Goal: Information Seeking & Learning: Learn about a topic

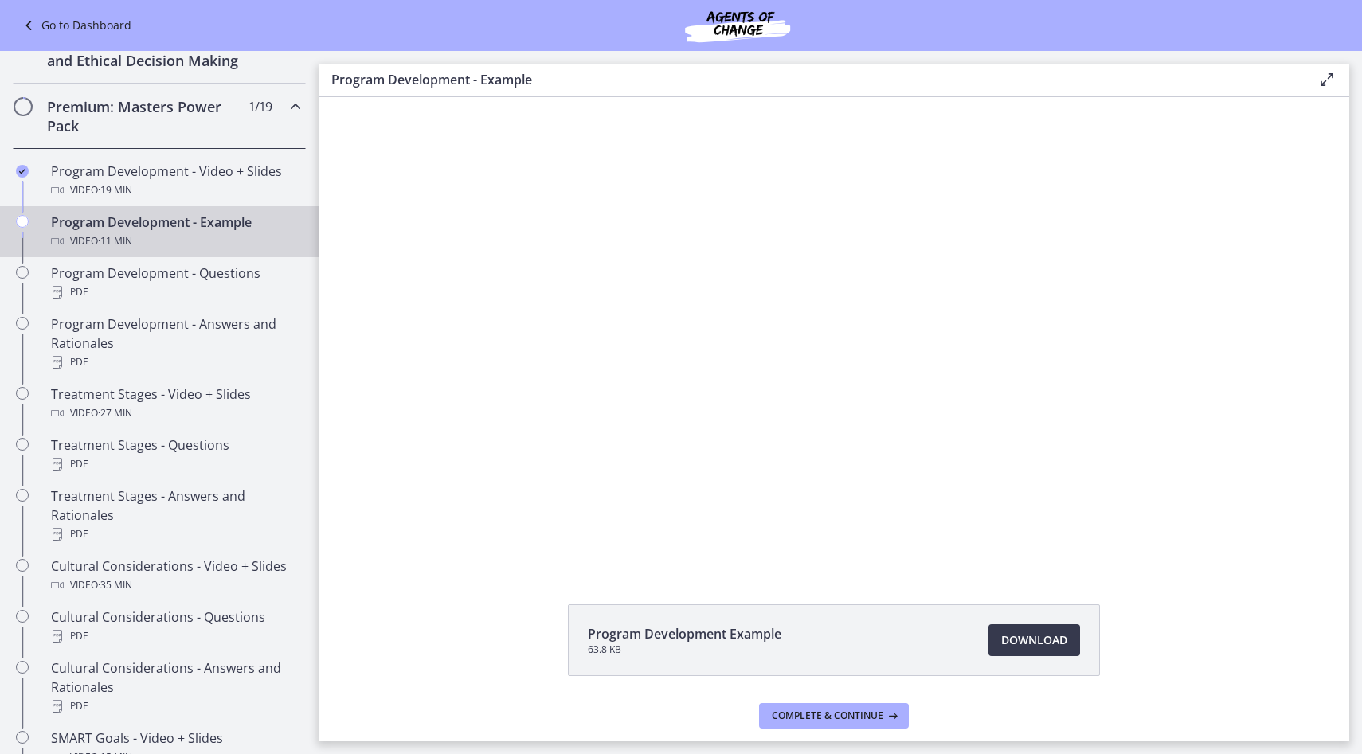
scroll to position [675, 0]
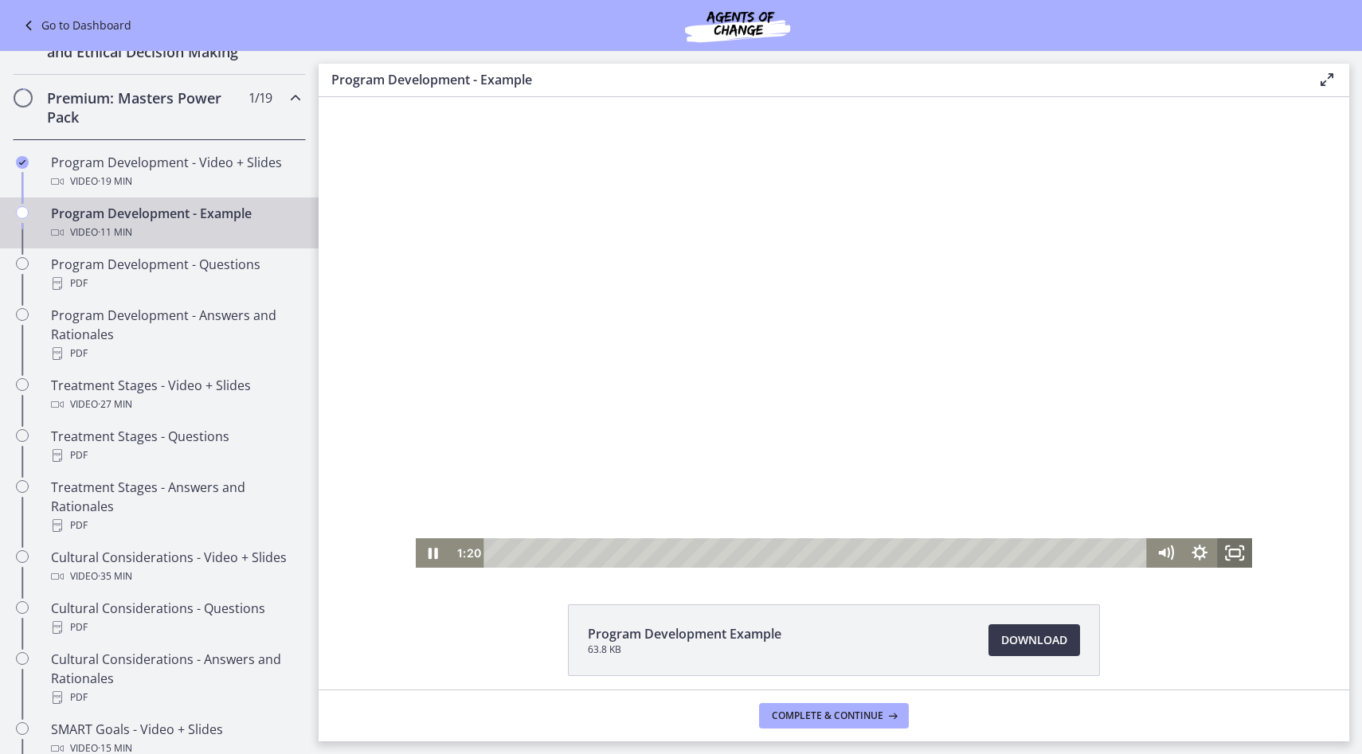
drag, startPoint x: 1234, startPoint y: 553, endPoint x: 1550, endPoint y: 747, distance: 371.2
click at [1234, 553] on icon "Fullscreen" at bounding box center [1235, 552] width 35 height 29
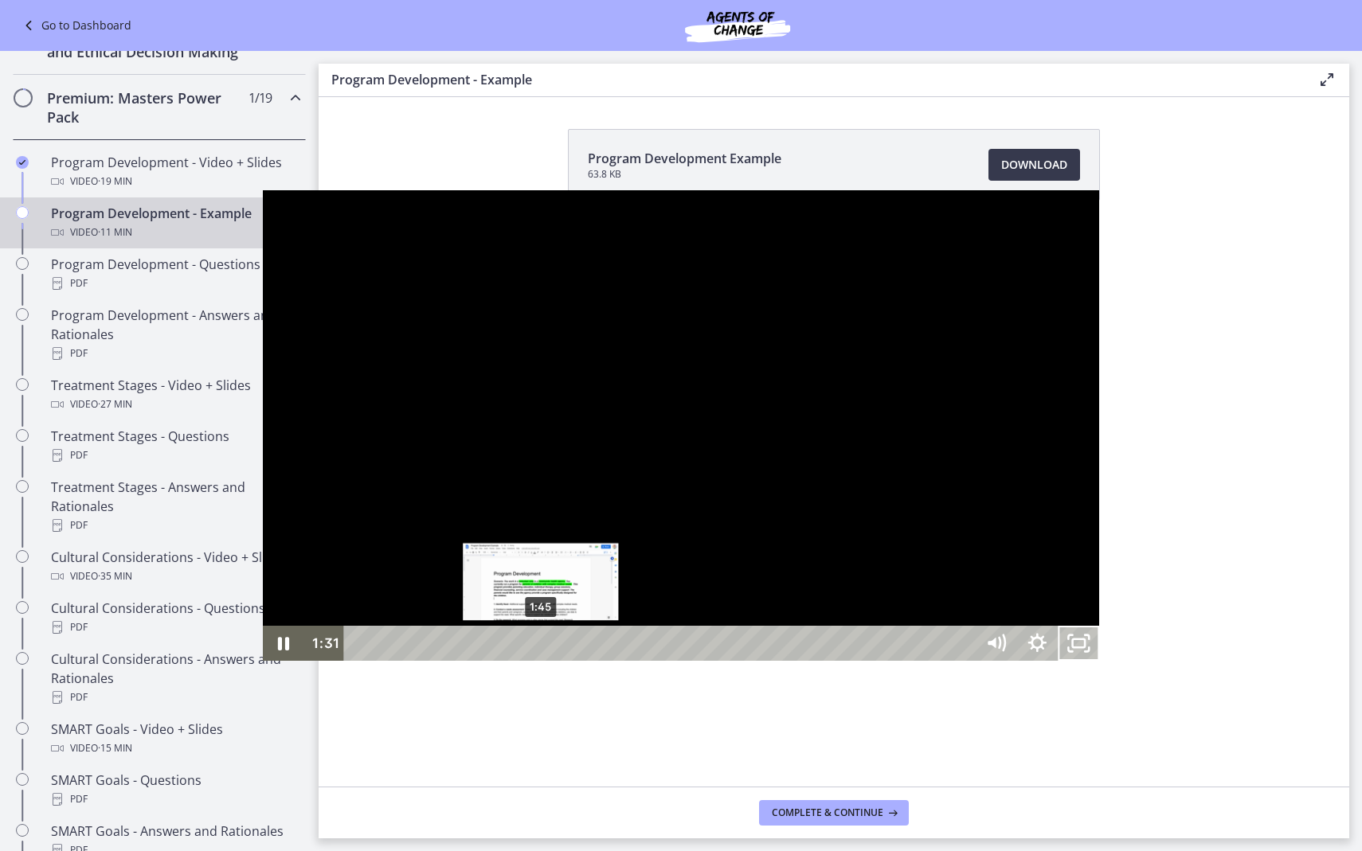
click at [359, 661] on div "1:45" at bounding box center [662, 643] width 606 height 35
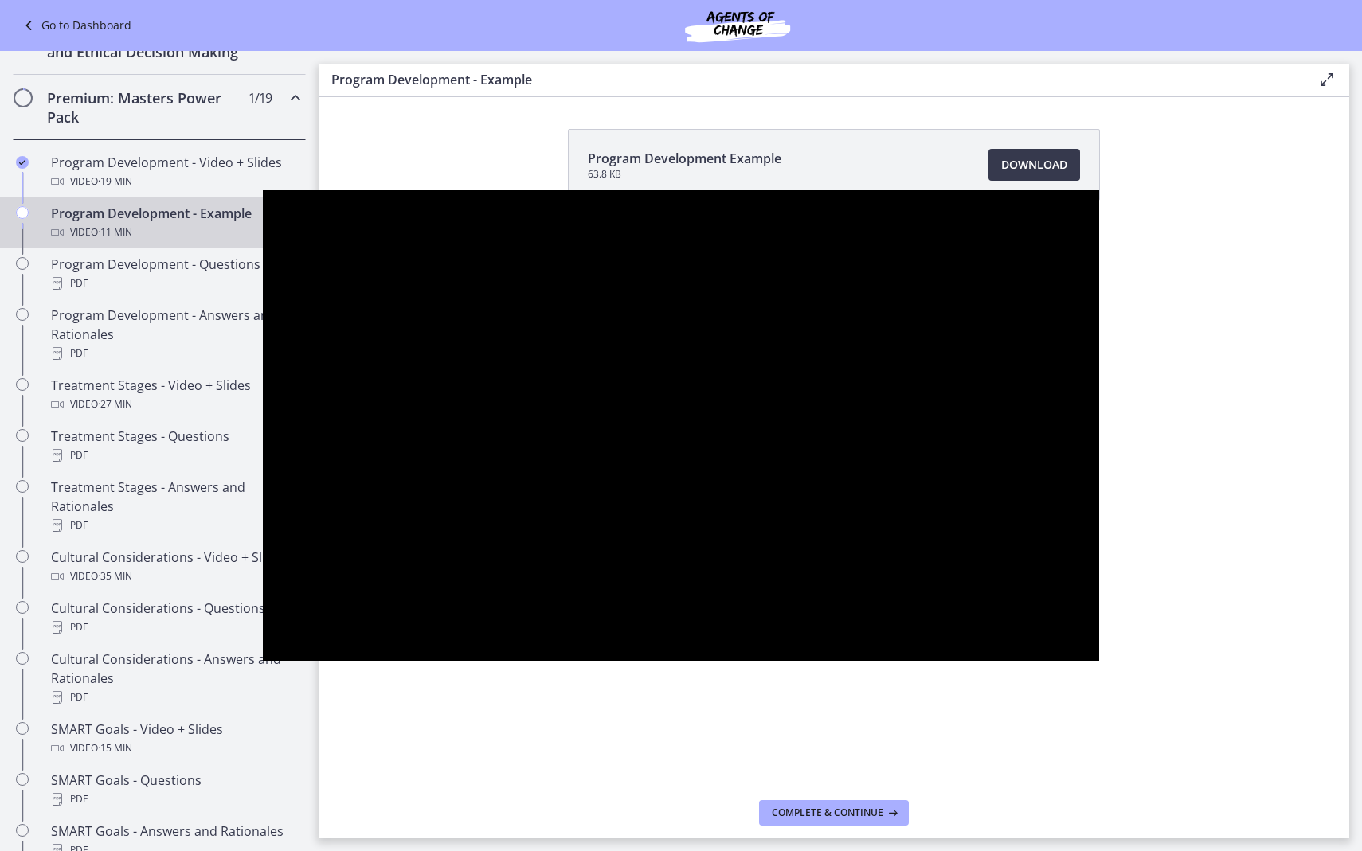
click at [625, 338] on div at bounding box center [681, 425] width 837 height 471
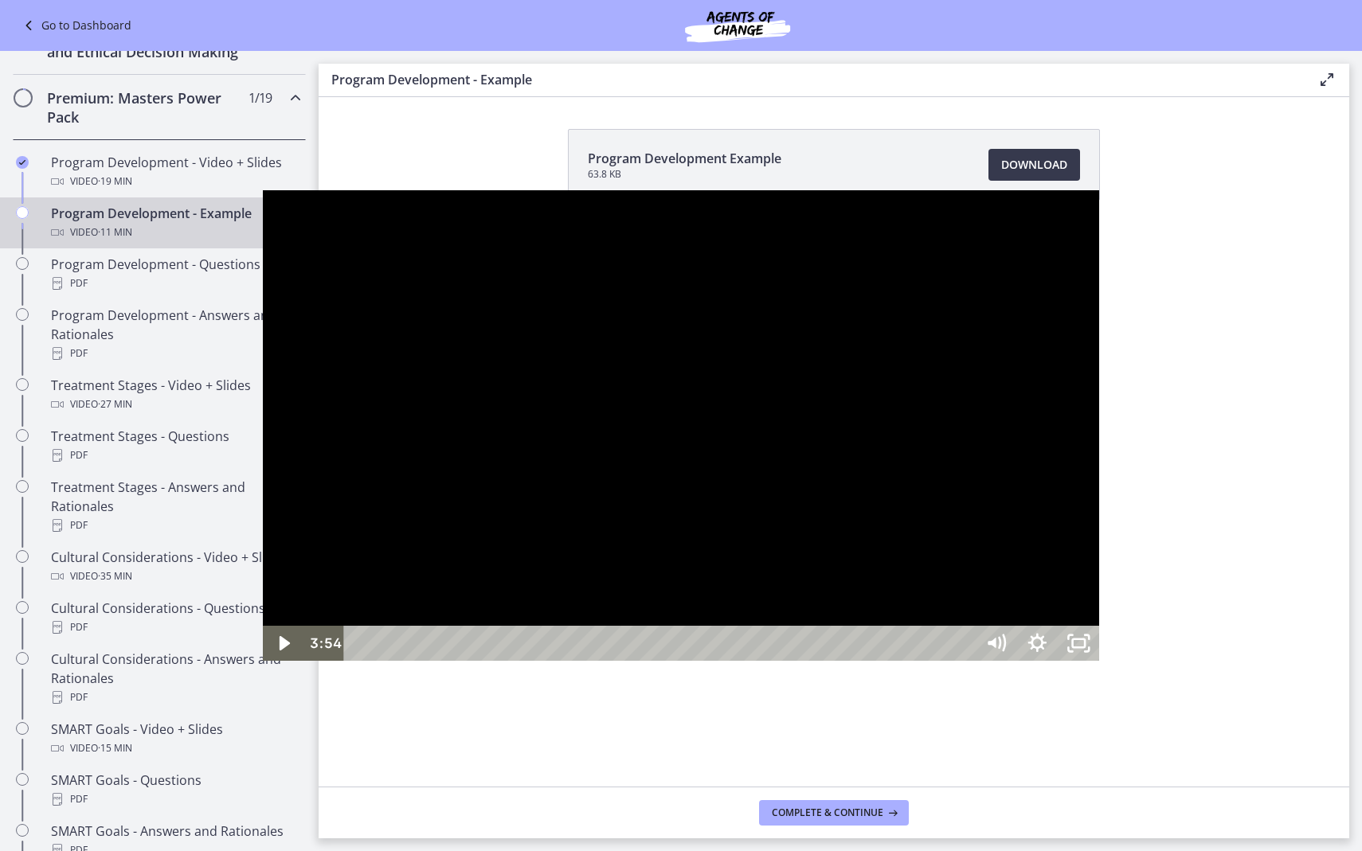
click at [597, 618] on div at bounding box center [681, 425] width 837 height 471
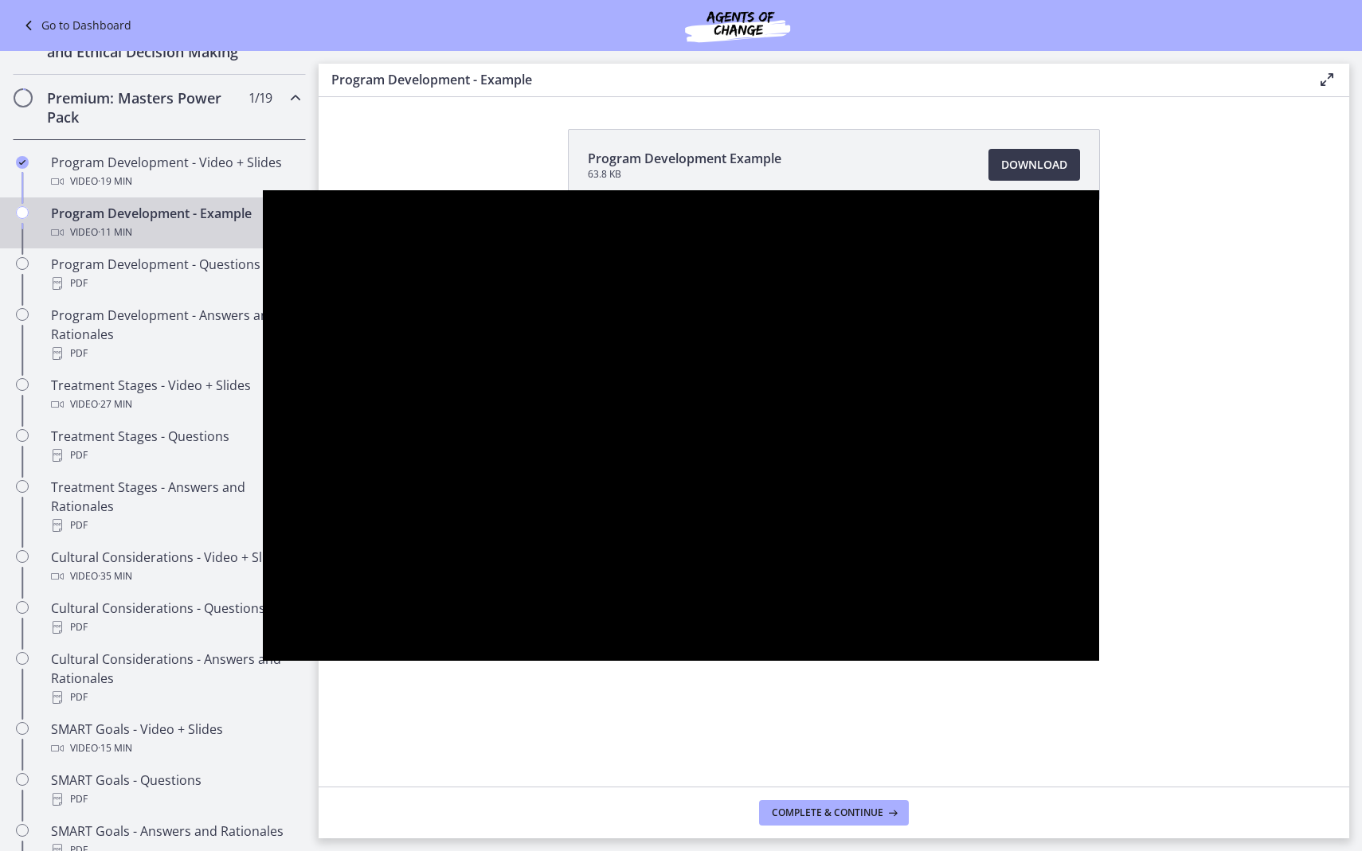
click at [644, 627] on div at bounding box center [681, 425] width 837 height 471
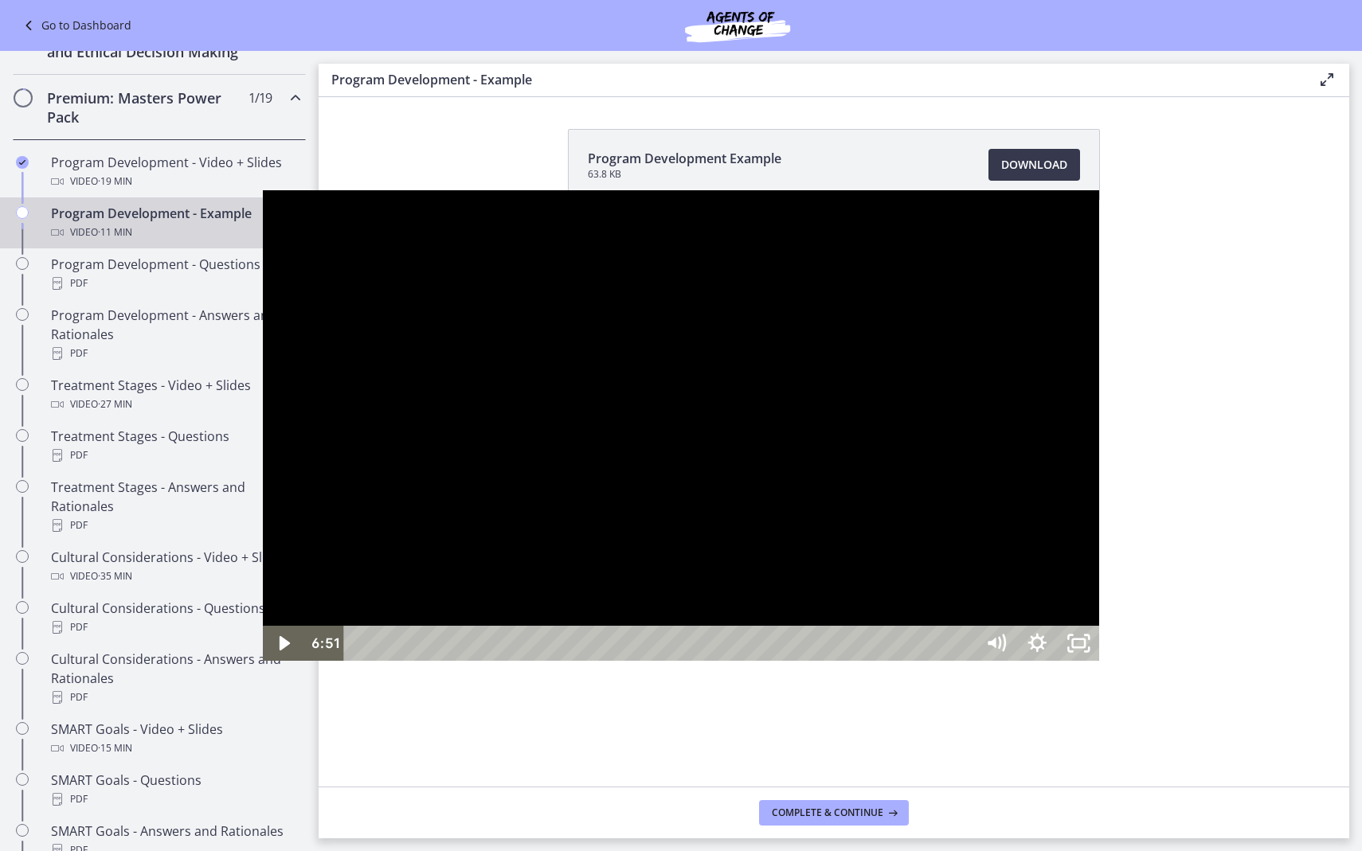
click at [831, 517] on div at bounding box center [681, 425] width 837 height 471
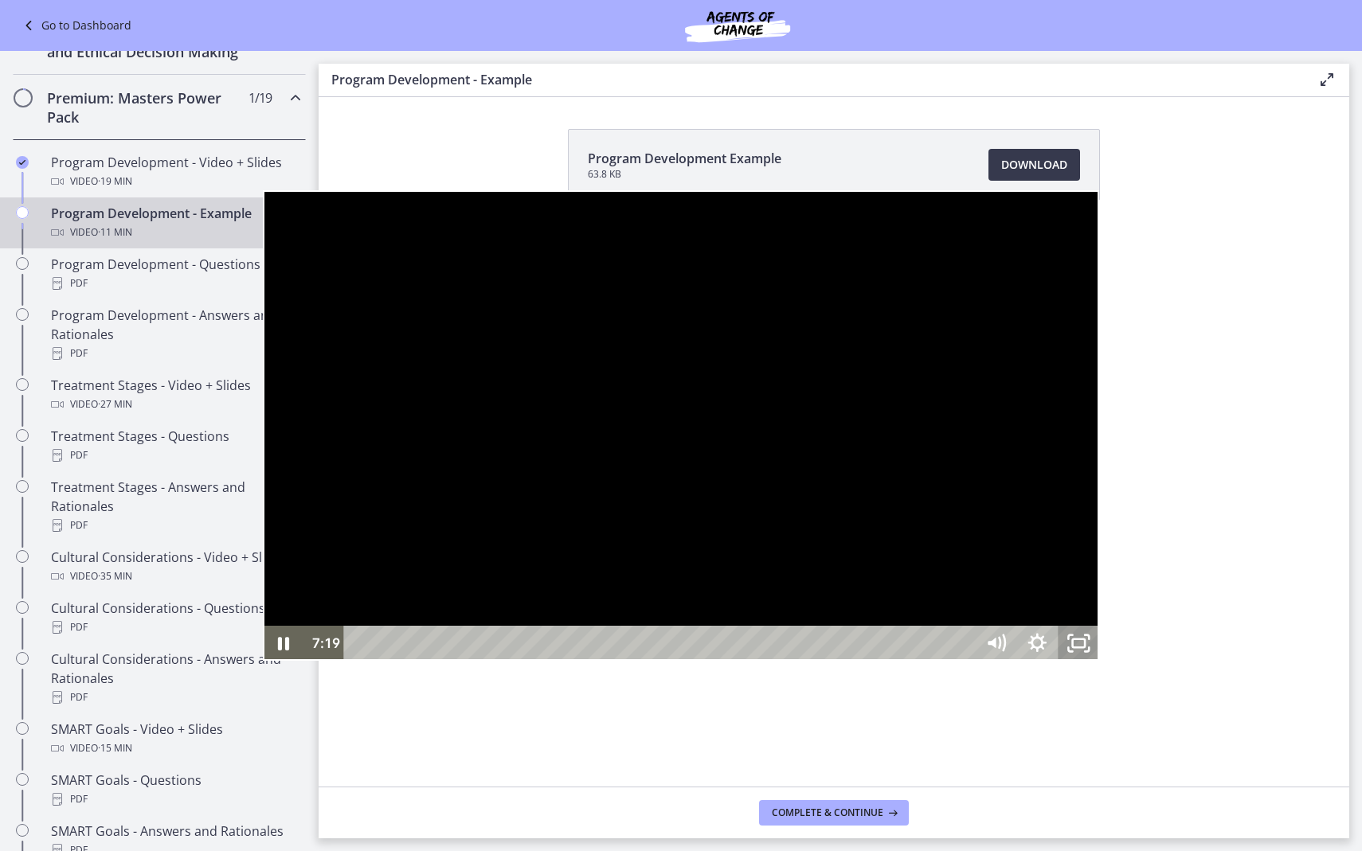
click at [1099, 661] on icon "Unfullscreen" at bounding box center [1078, 643] width 41 height 35
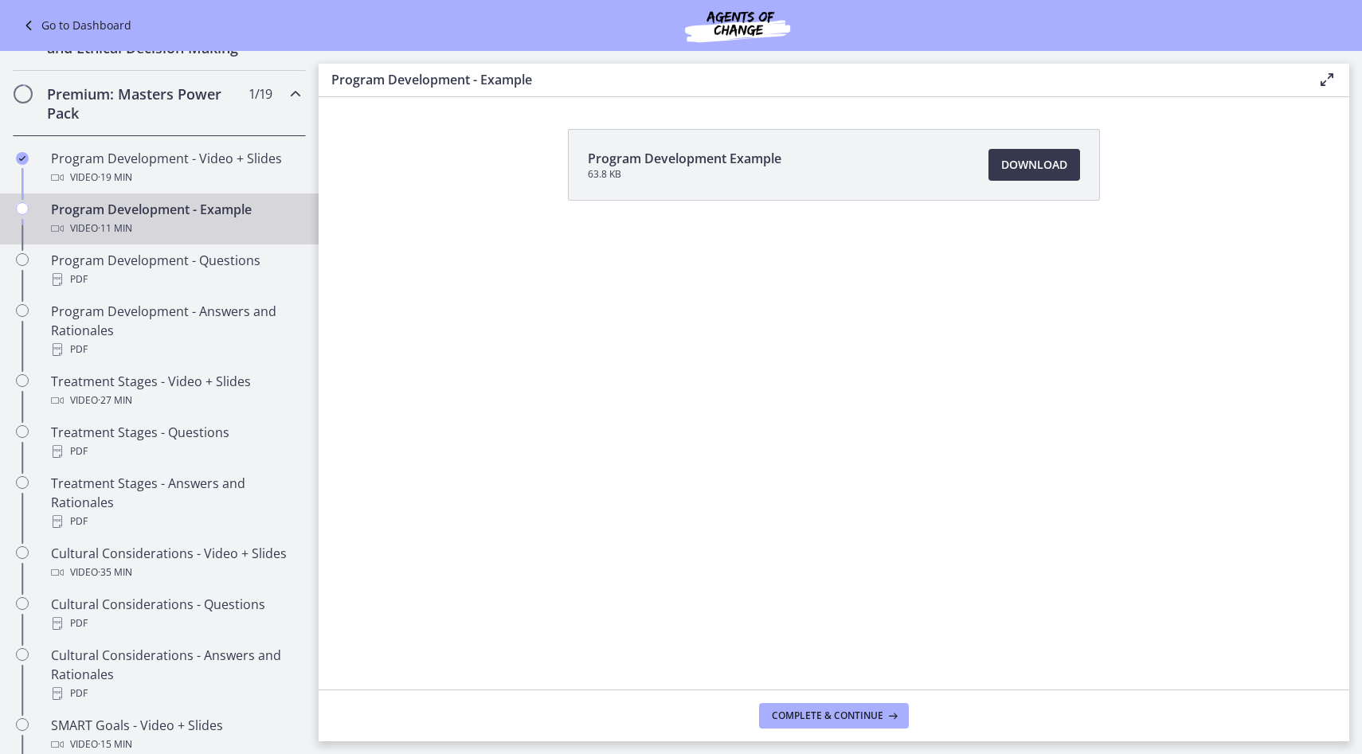
scroll to position [478, 0]
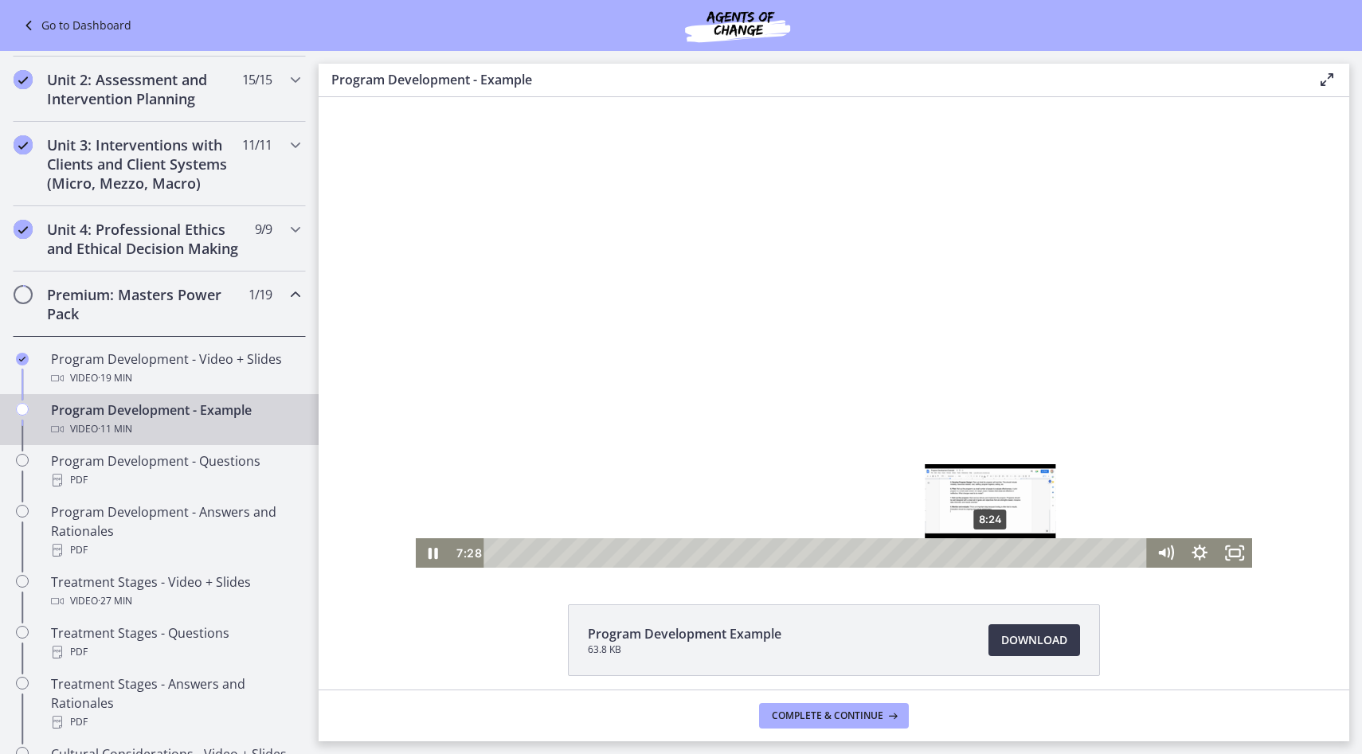
click at [992, 553] on div "8:24" at bounding box center [818, 552] width 642 height 29
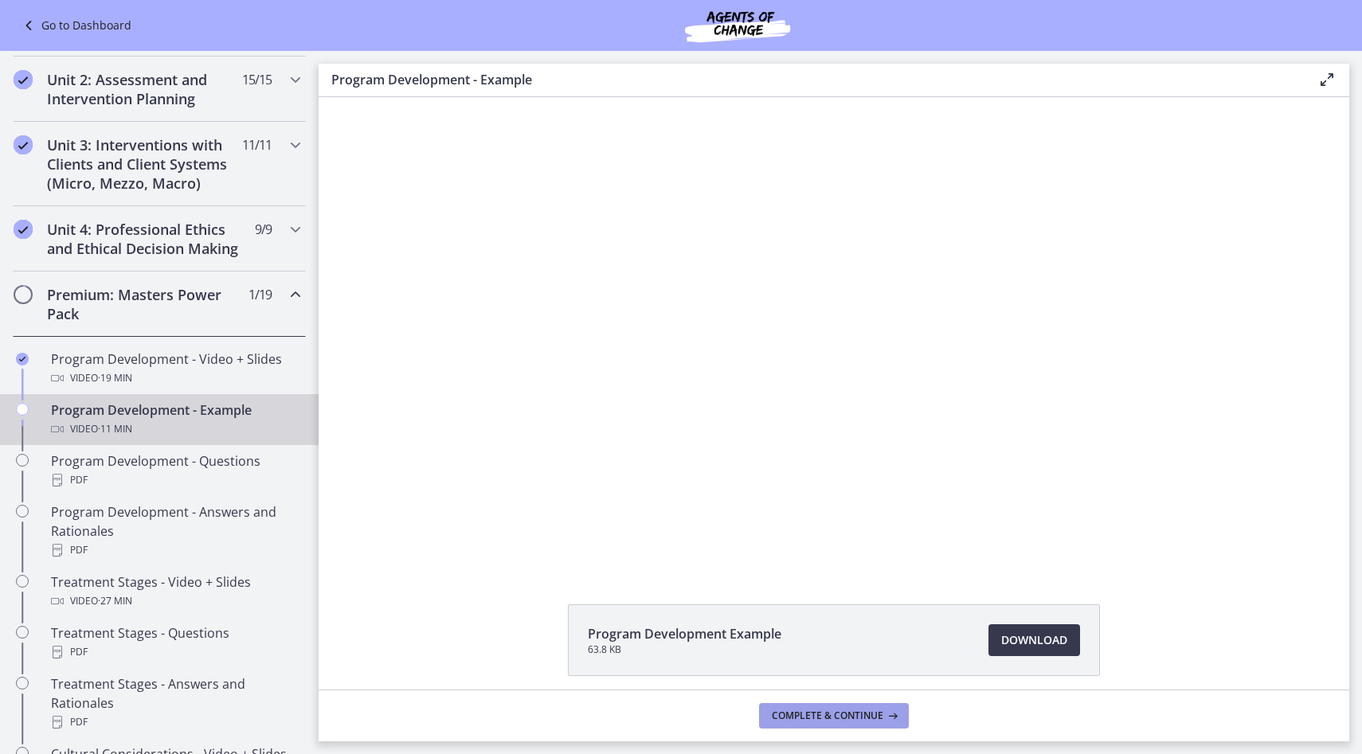
click at [868, 719] on span "Complete & continue" at bounding box center [828, 716] width 112 height 13
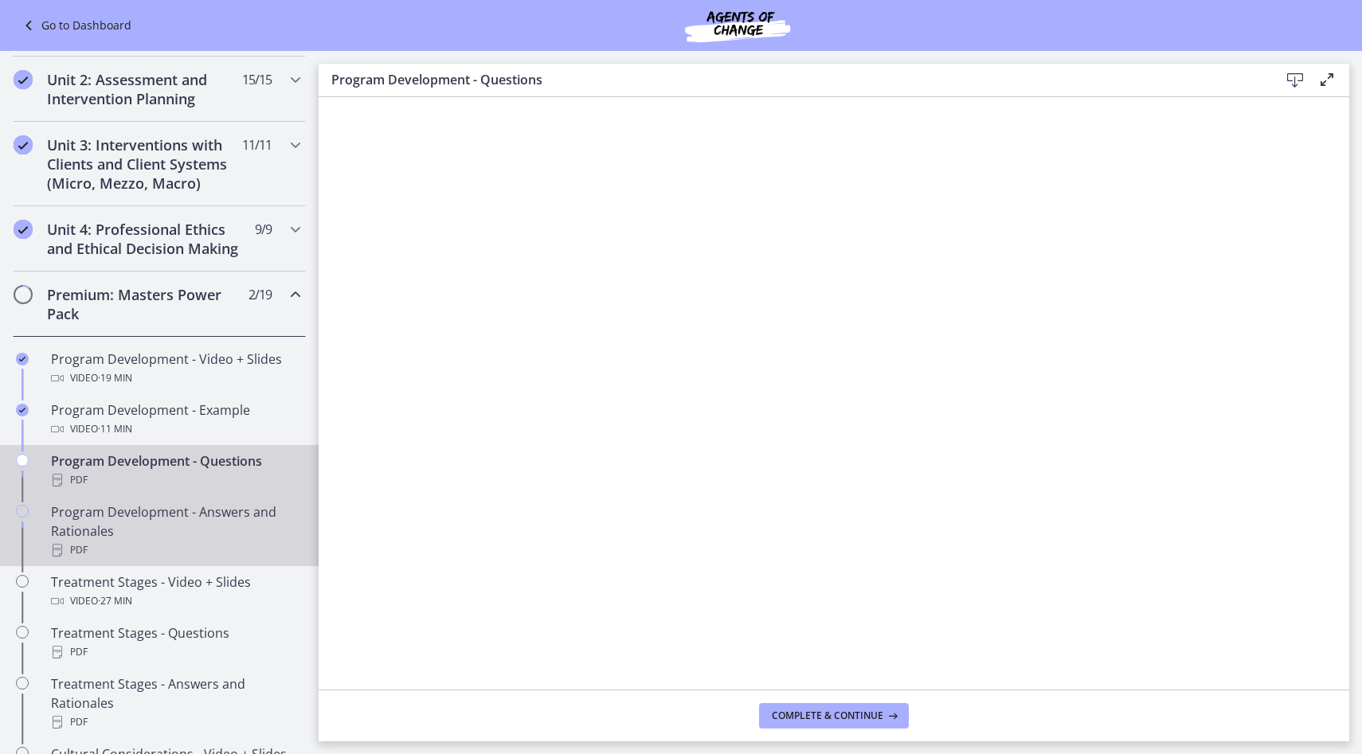
click at [180, 533] on div "Program Development - Answers and Rationales PDF" at bounding box center [175, 531] width 249 height 57
click at [179, 452] on div "Program Development - Questions PDF" at bounding box center [175, 471] width 249 height 38
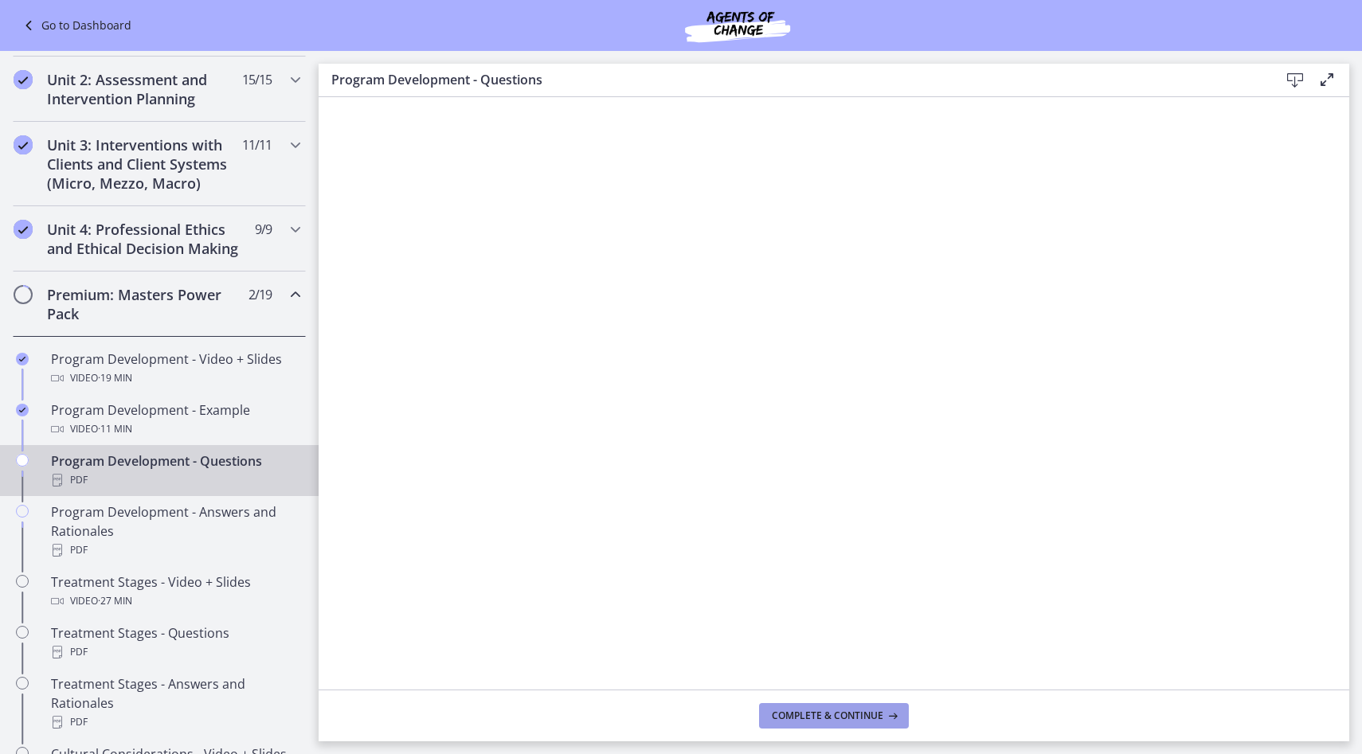
click at [875, 715] on span "Complete & continue" at bounding box center [828, 716] width 112 height 13
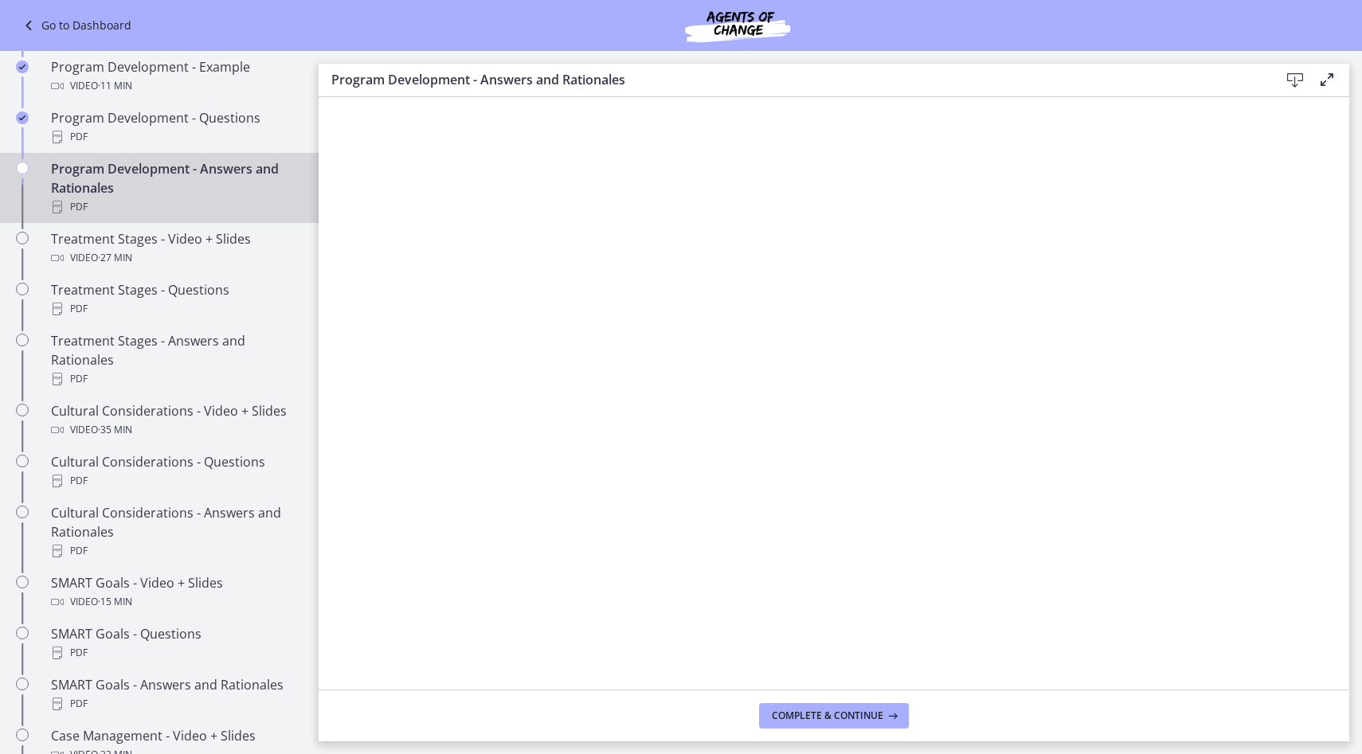
scroll to position [820, 0]
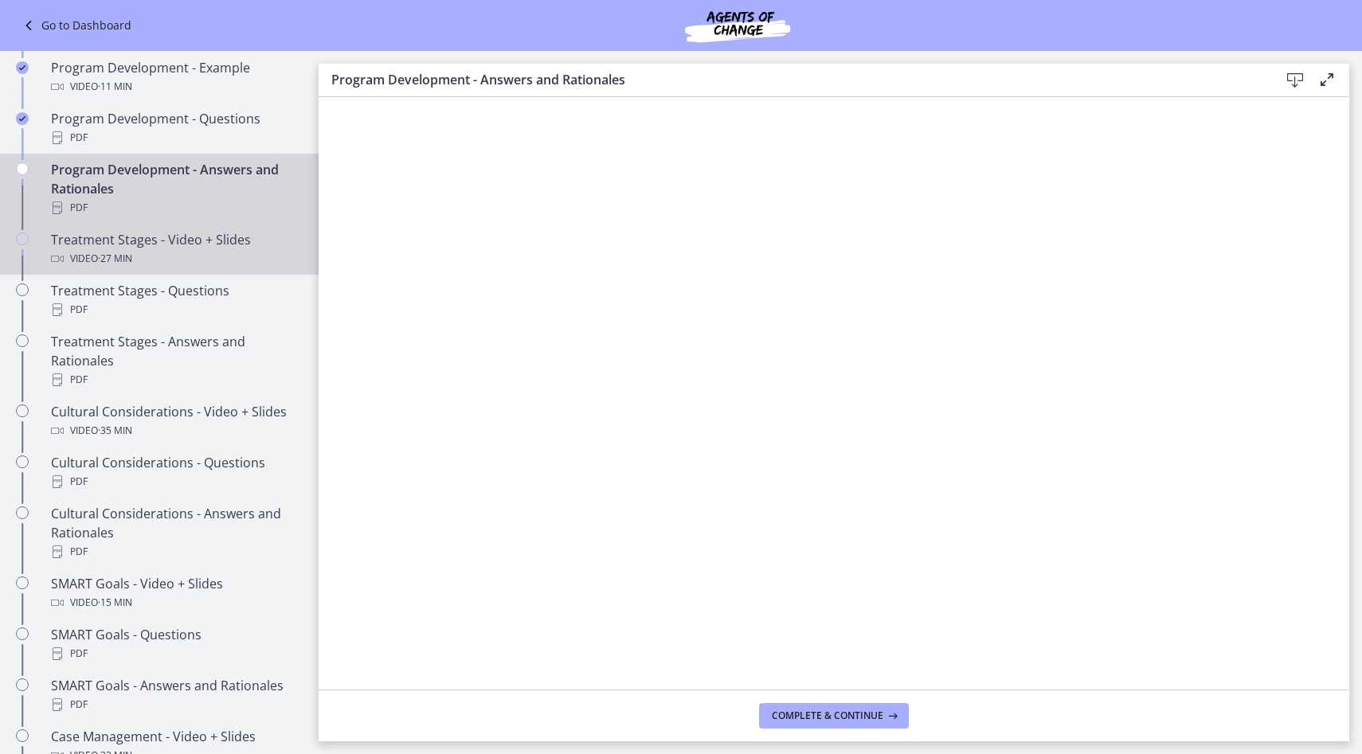
click at [206, 248] on div "Treatment Stages - Video + Slides Video · 27 min" at bounding box center [175, 249] width 249 height 38
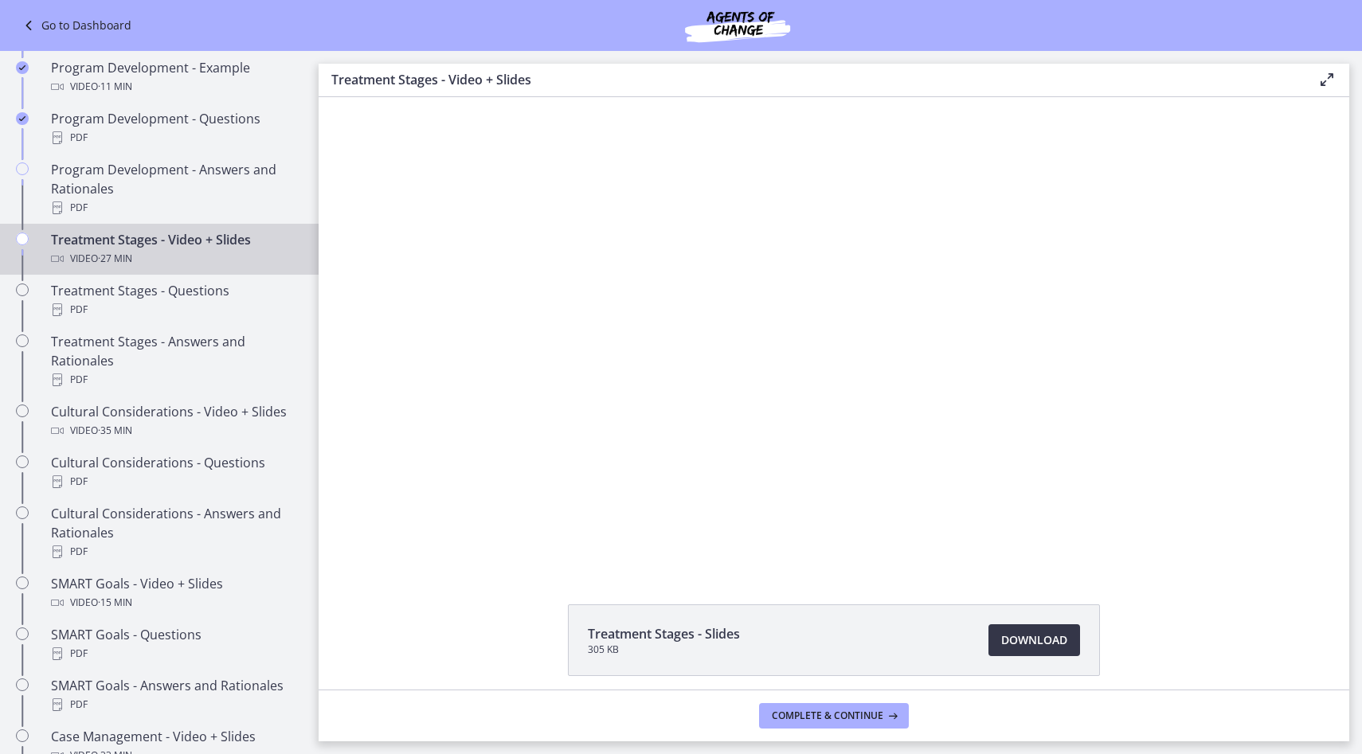
click at [1042, 636] on span "Download Opens in a new window" at bounding box center [1034, 640] width 66 height 19
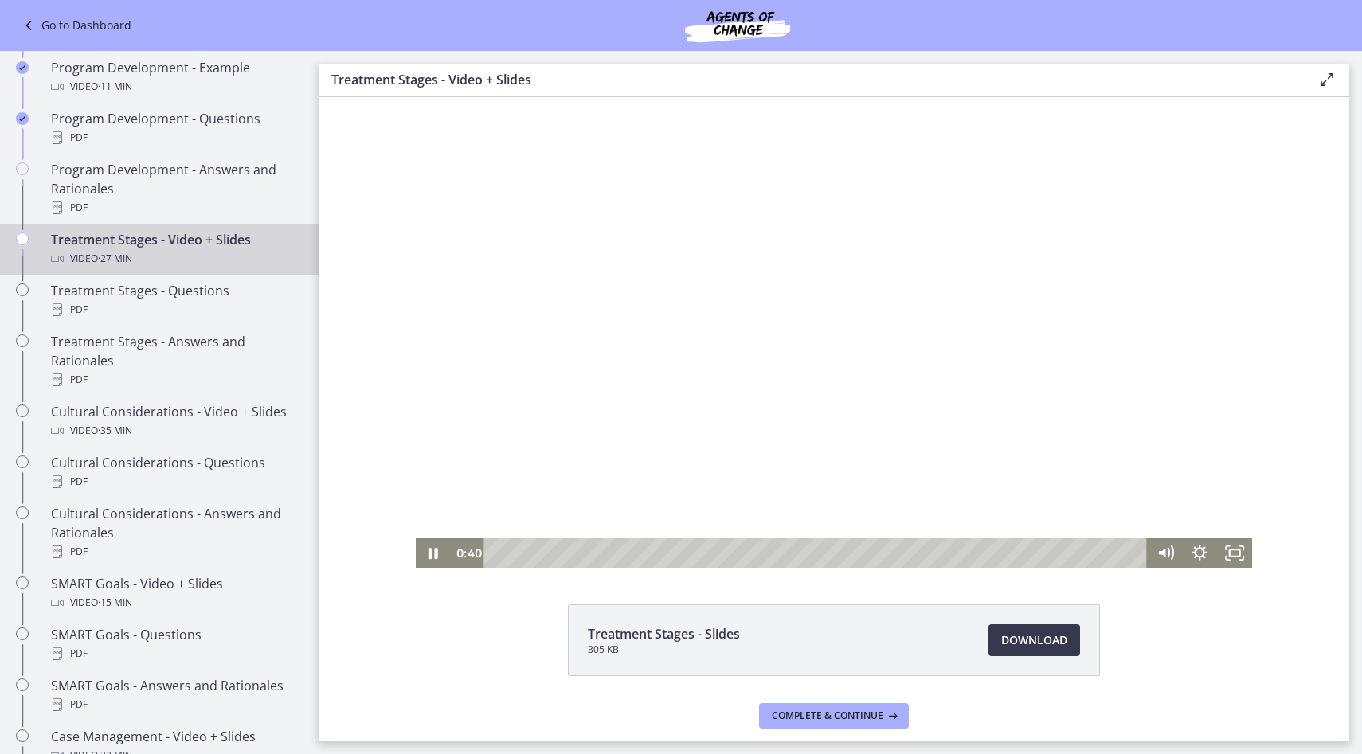
click at [627, 393] on div at bounding box center [834, 332] width 837 height 471
click at [656, 270] on div at bounding box center [834, 332] width 837 height 471
click at [529, 549] on div "1:21" at bounding box center [818, 552] width 642 height 29
click at [526, 551] on div "1:15" at bounding box center [818, 552] width 642 height 29
click at [666, 436] on div at bounding box center [834, 332] width 837 height 471
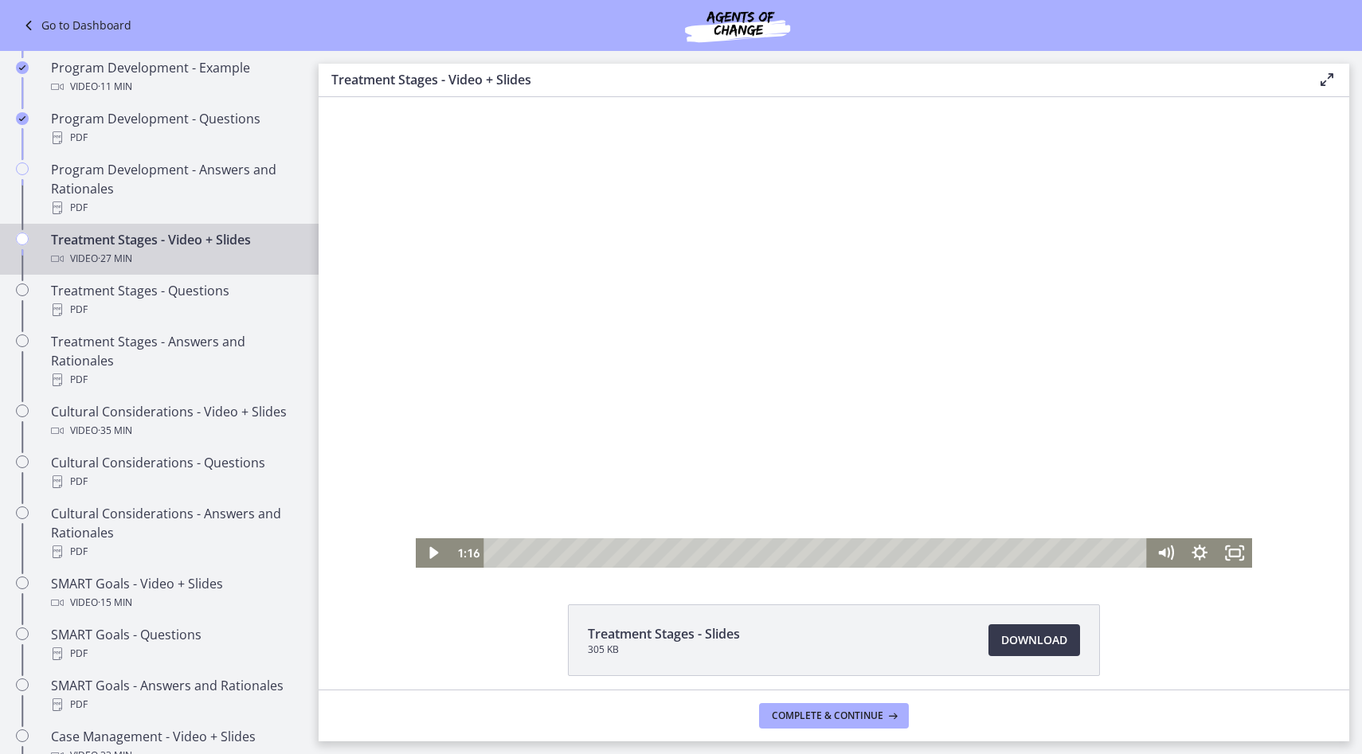
click at [759, 385] on div at bounding box center [834, 332] width 837 height 471
click at [646, 336] on div at bounding box center [834, 332] width 837 height 471
click at [749, 343] on div at bounding box center [834, 332] width 837 height 471
click at [692, 553] on div "8:14" at bounding box center [818, 552] width 642 height 29
click at [712, 552] on div "9:04" at bounding box center [818, 552] width 642 height 29
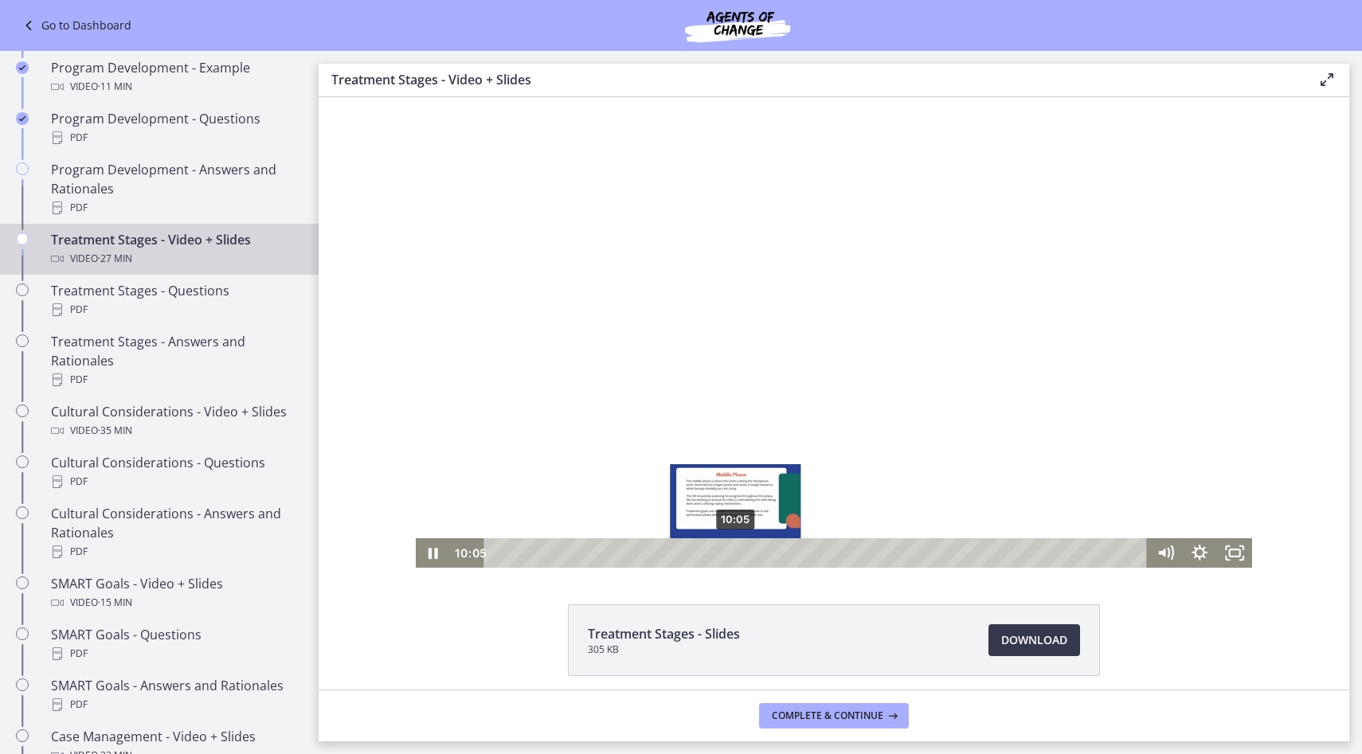
click at [736, 550] on div "10:05" at bounding box center [818, 552] width 642 height 29
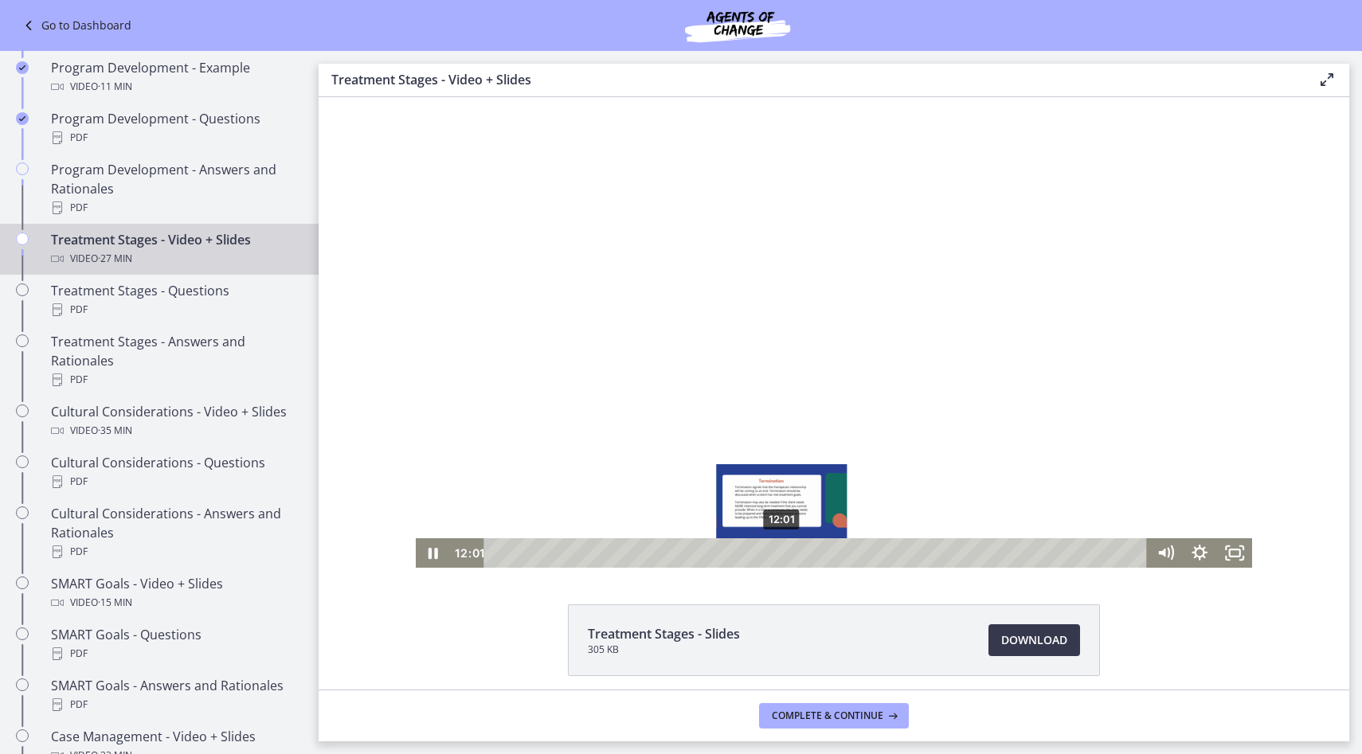
click at [782, 549] on div "12:01" at bounding box center [818, 552] width 642 height 29
click at [796, 552] on div "12:36" at bounding box center [818, 552] width 642 height 29
click at [804, 552] on div "12:56" at bounding box center [818, 552] width 642 height 29
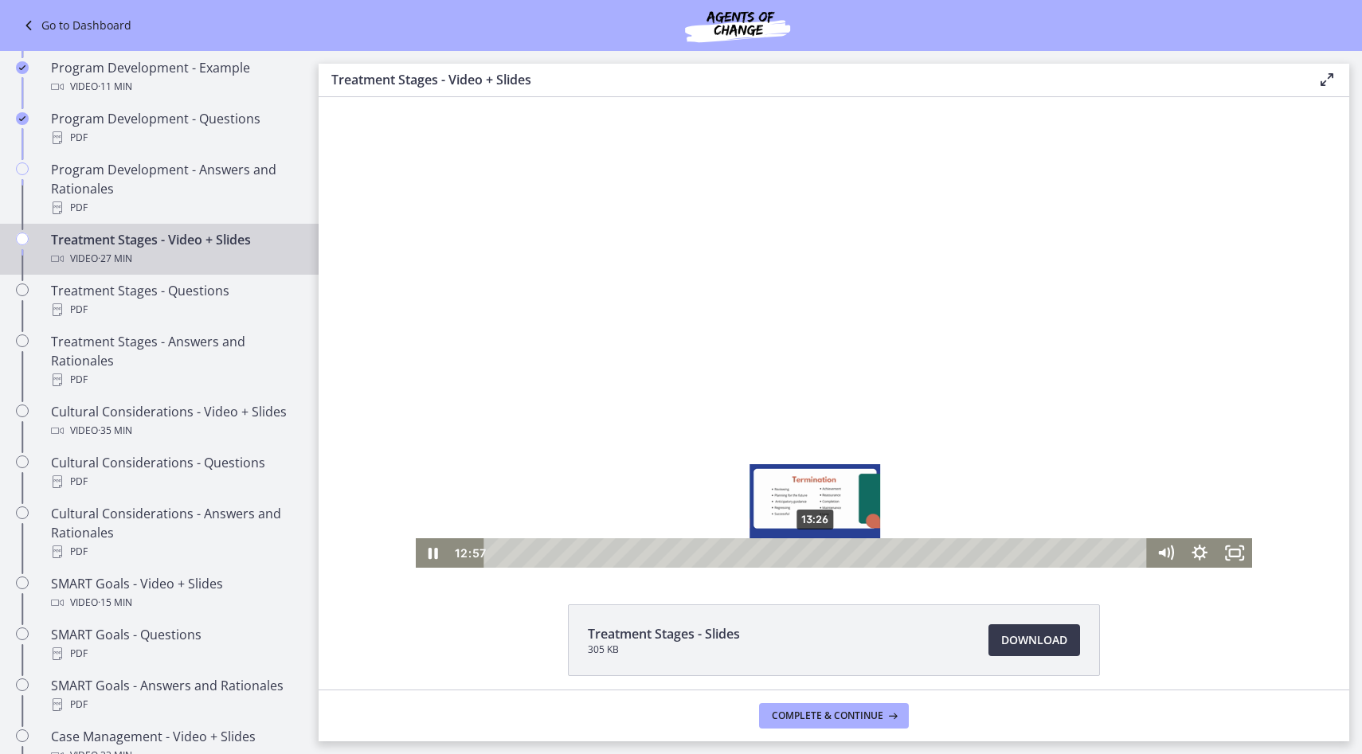
click at [816, 552] on div "13:26" at bounding box center [818, 552] width 642 height 29
click at [830, 549] on div "14:02" at bounding box center [818, 552] width 642 height 29
click at [844, 548] on div "14:39" at bounding box center [818, 552] width 642 height 29
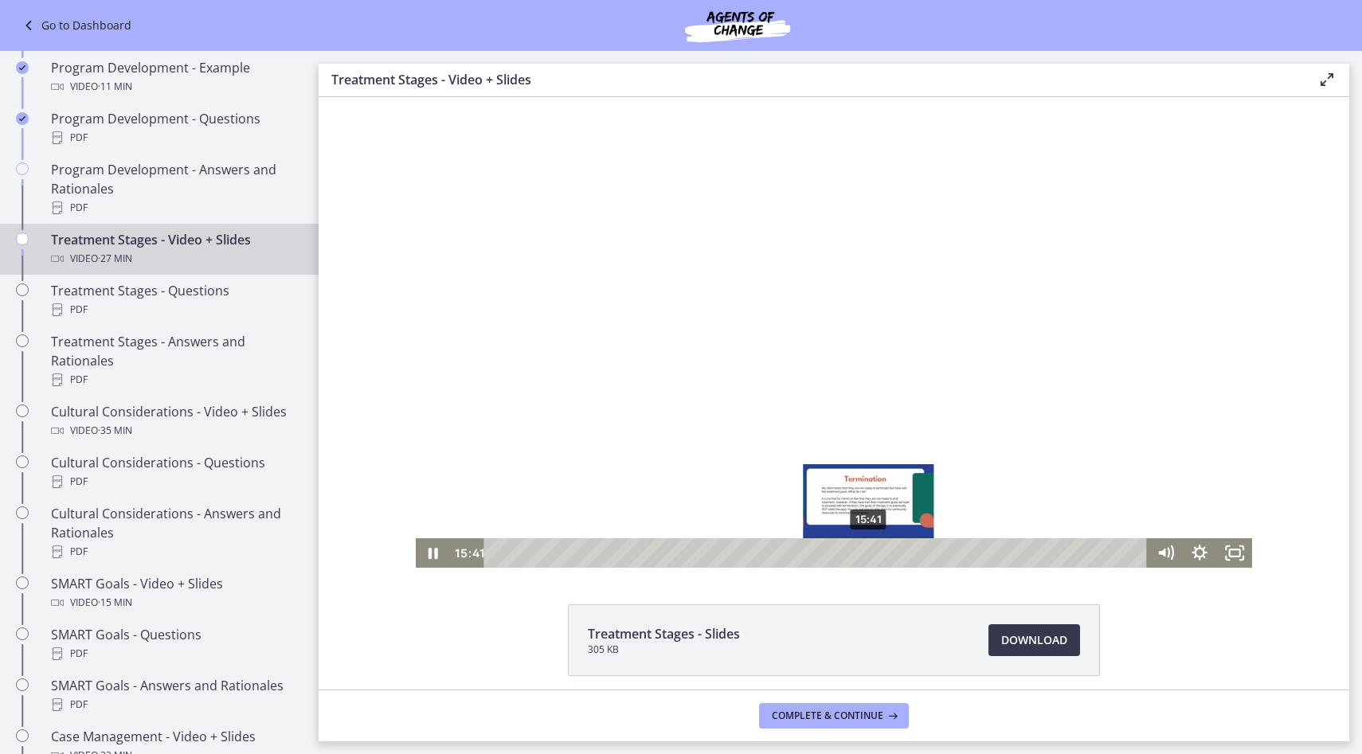
click at [869, 550] on div "15:41" at bounding box center [818, 552] width 642 height 29
click at [889, 549] on div "16:31" at bounding box center [818, 552] width 642 height 29
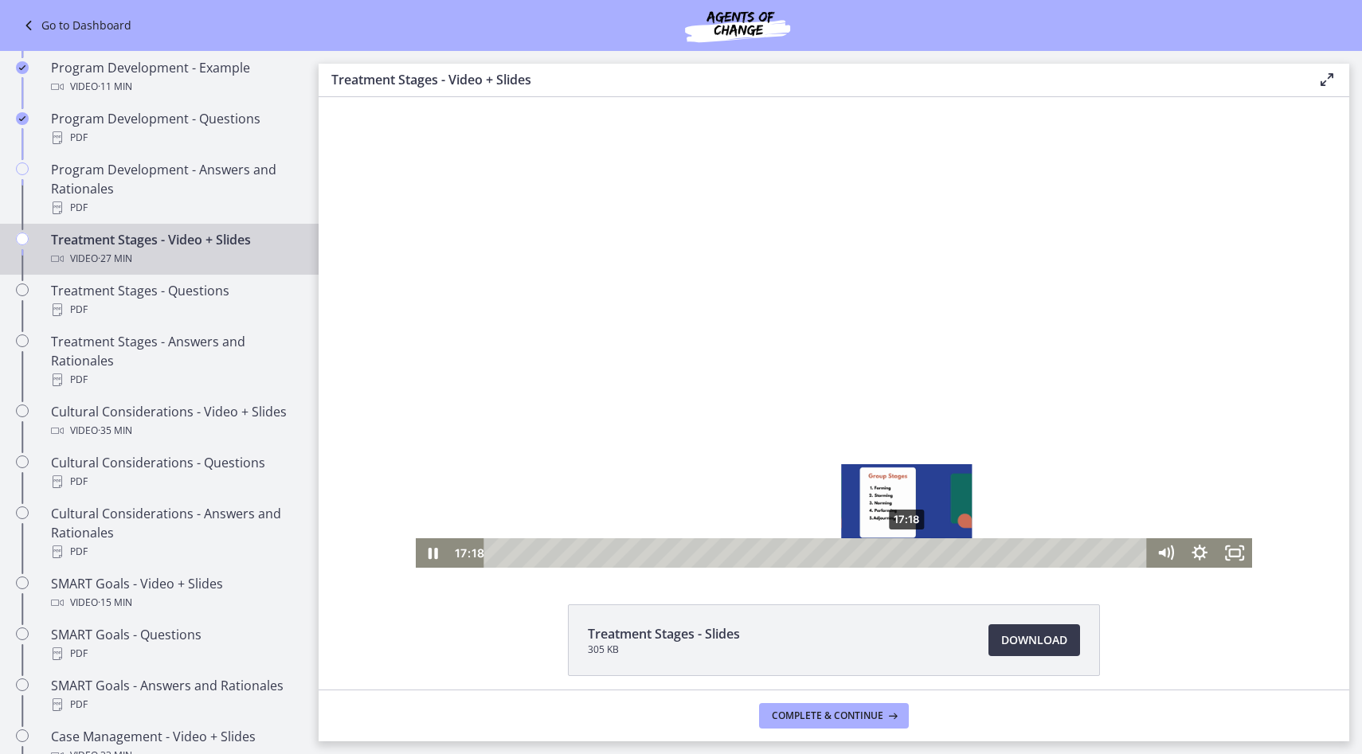
click at [907, 550] on div "17:18" at bounding box center [818, 552] width 642 height 29
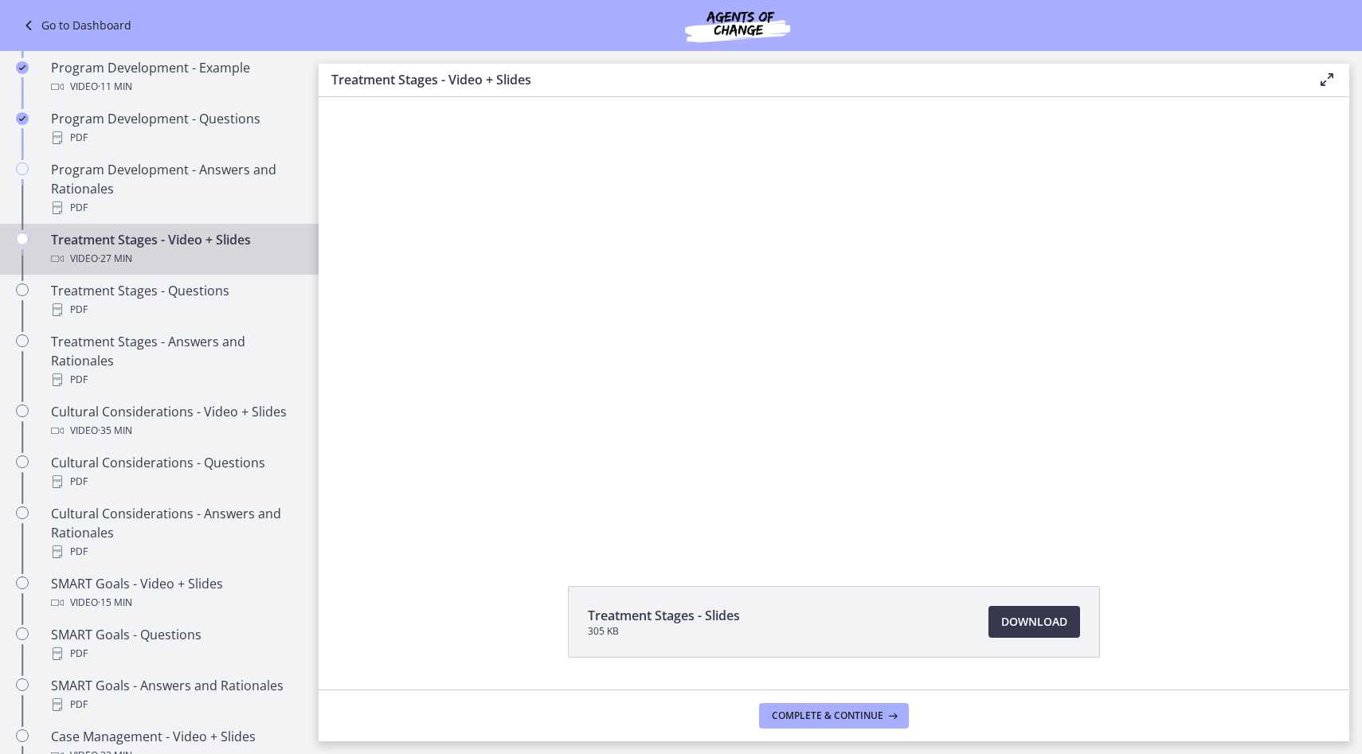
scroll to position [11, 0]
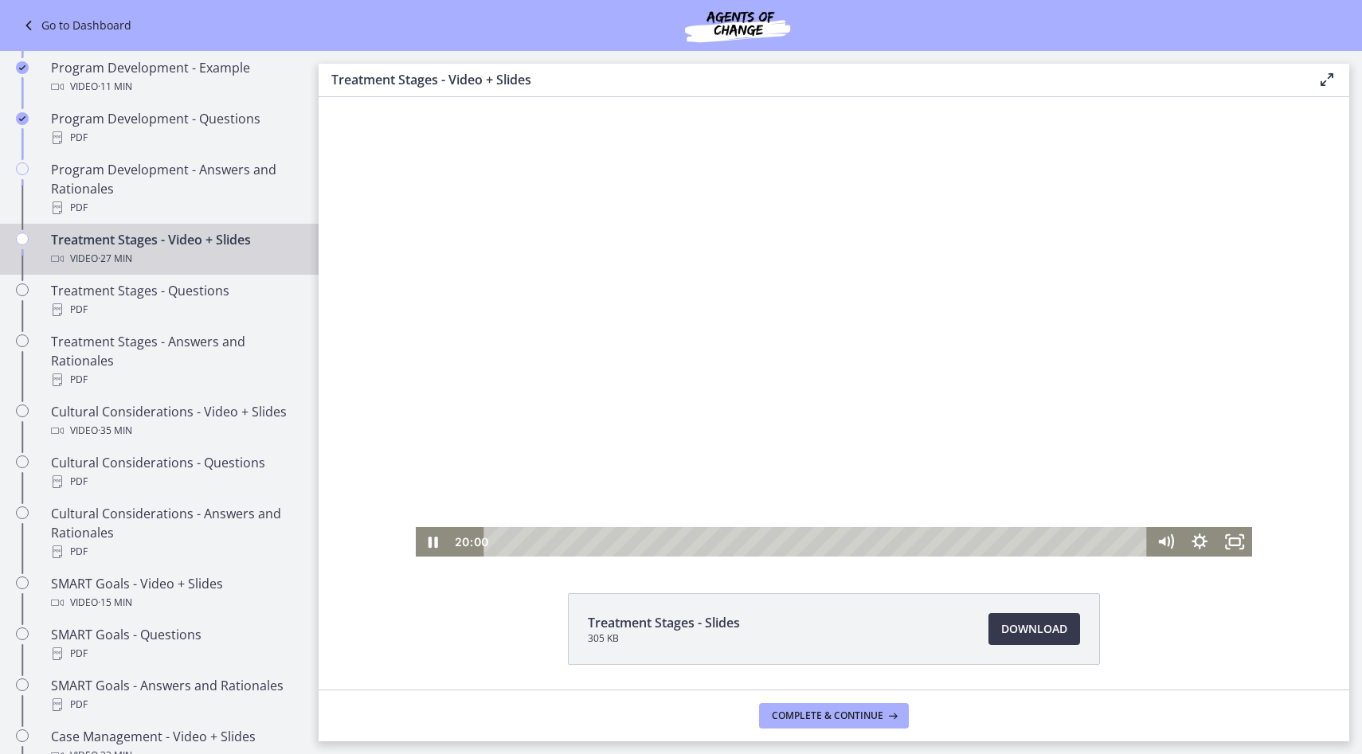
click at [917, 456] on div at bounding box center [834, 321] width 837 height 471
click at [769, 374] on div at bounding box center [834, 321] width 837 height 471
click at [1071, 540] on div "24:11" at bounding box center [818, 541] width 642 height 29
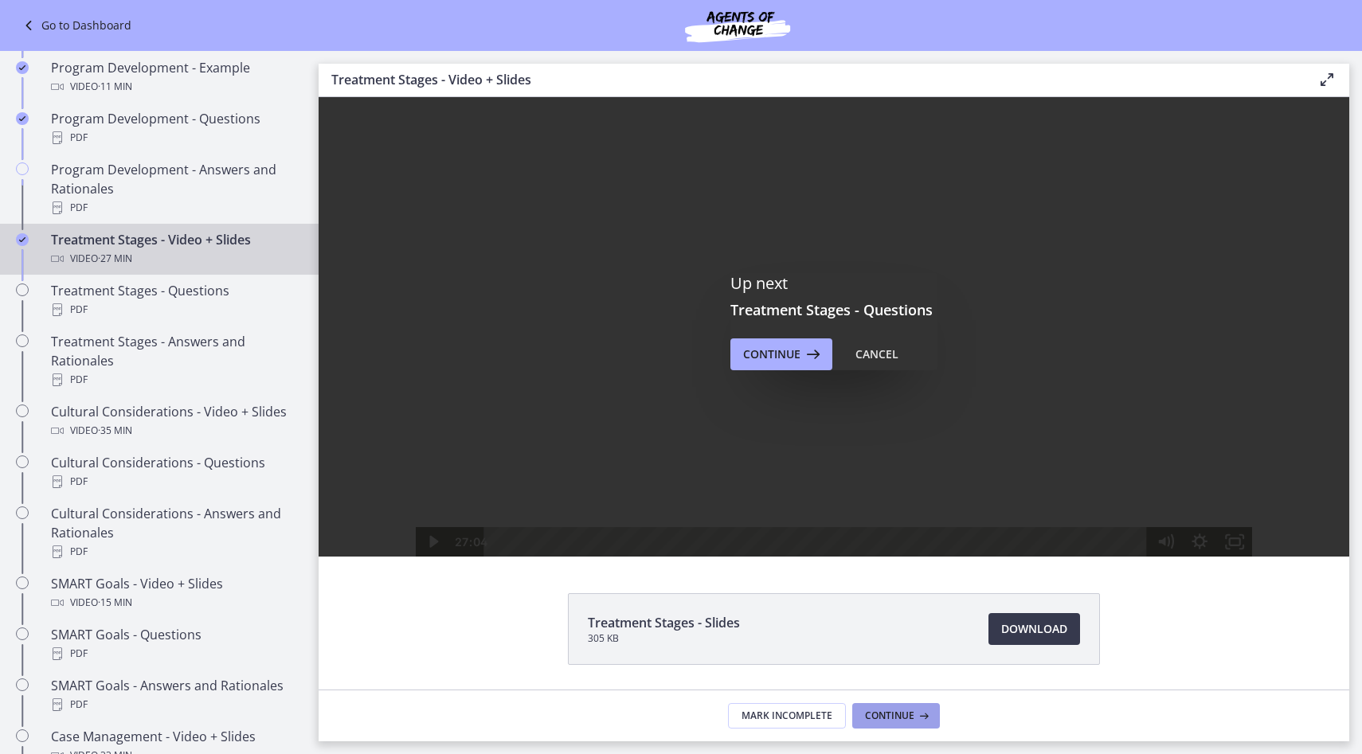
click at [898, 718] on span "Continue" at bounding box center [889, 716] width 49 height 13
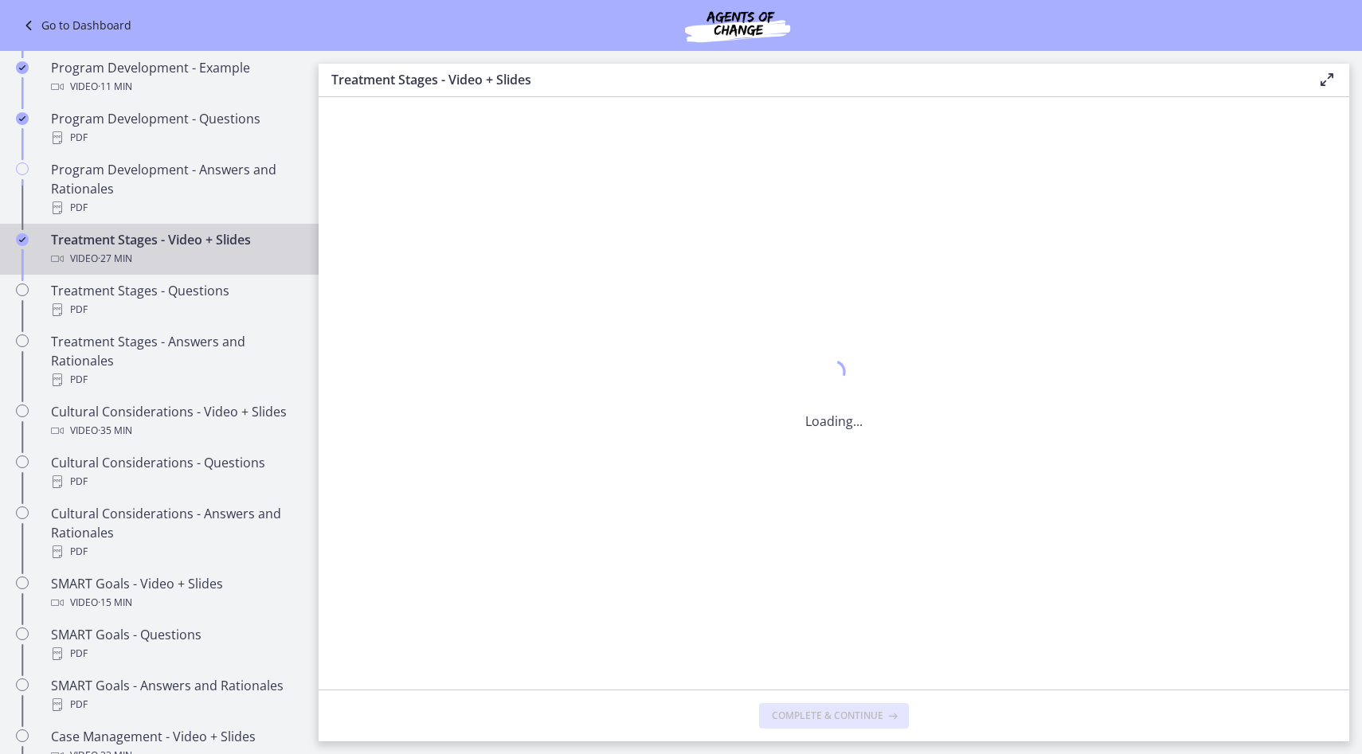
scroll to position [0, 0]
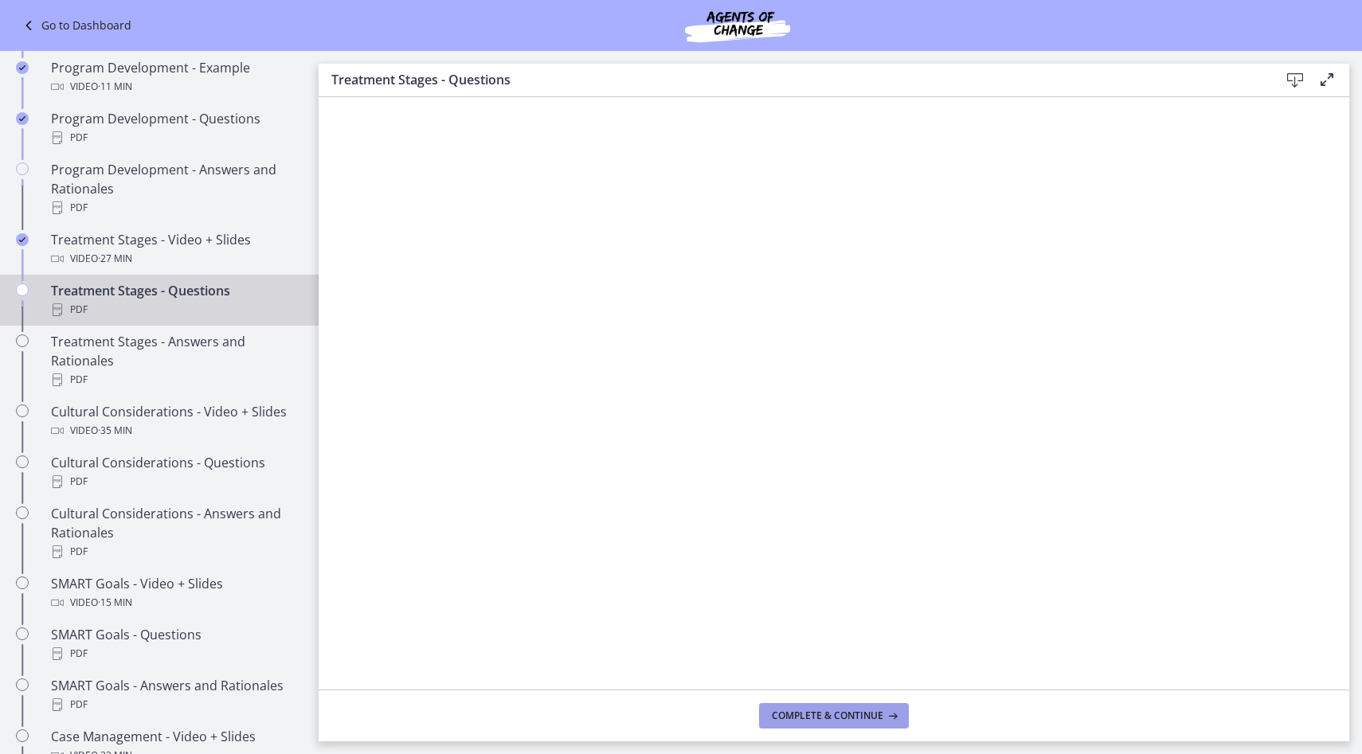
click at [825, 725] on button "Complete & continue" at bounding box center [834, 715] width 150 height 25
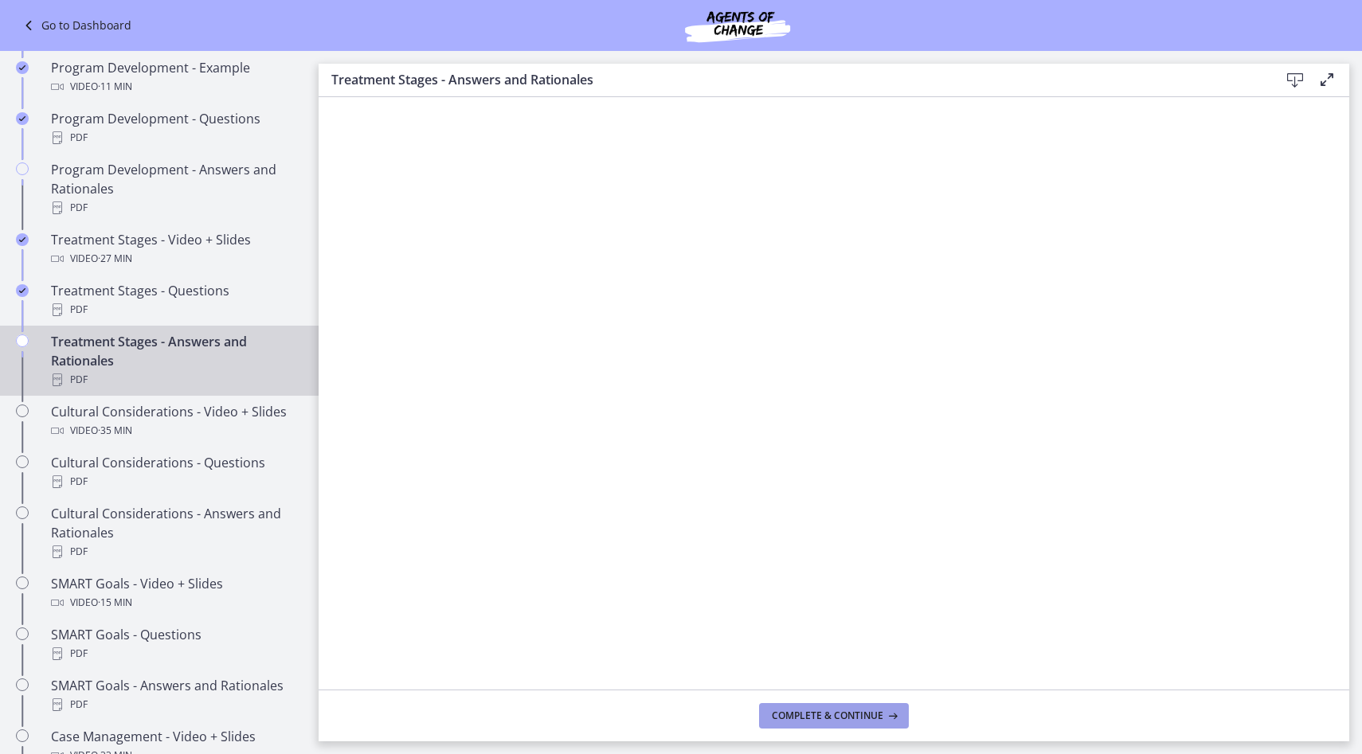
click at [859, 705] on button "Complete & continue" at bounding box center [834, 715] width 150 height 25
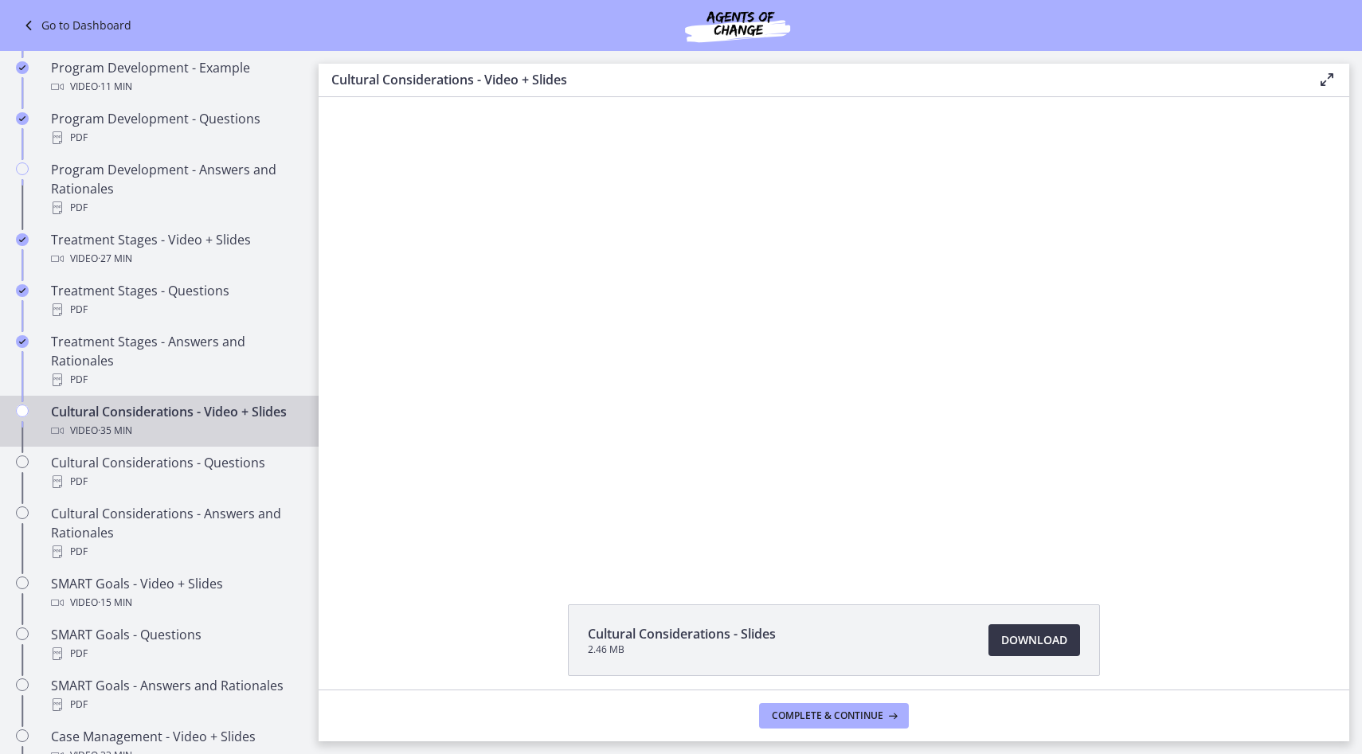
click at [1023, 645] on span "Download Opens in a new window" at bounding box center [1034, 640] width 66 height 19
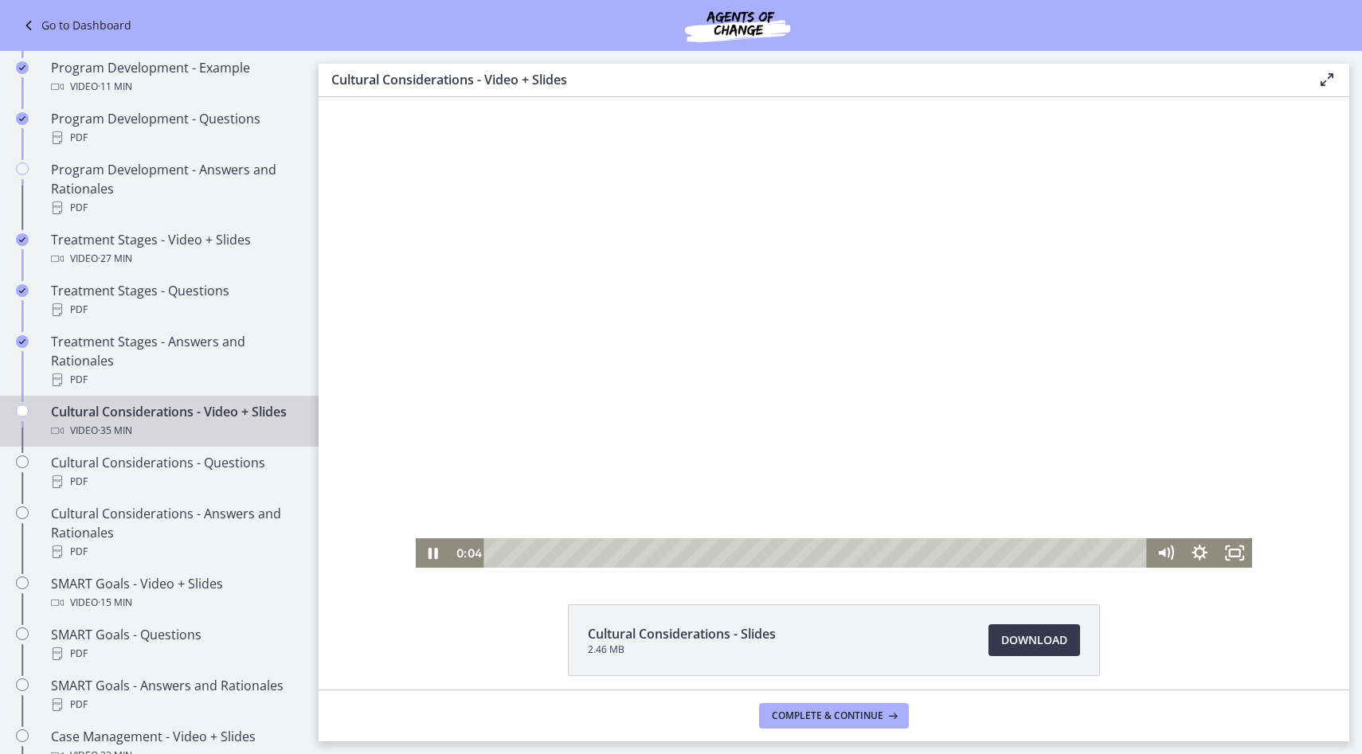
click at [750, 353] on div at bounding box center [834, 332] width 837 height 471
